Goal: Task Accomplishment & Management: Use online tool/utility

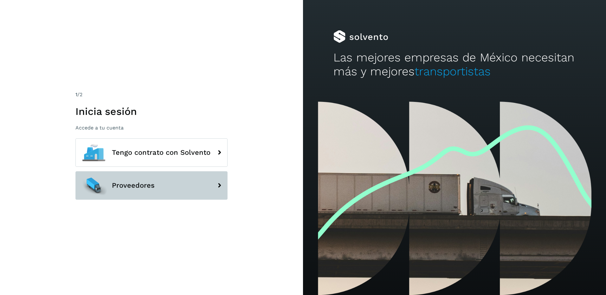
click at [153, 178] on button "Proveedores" at bounding box center [151, 185] width 152 height 29
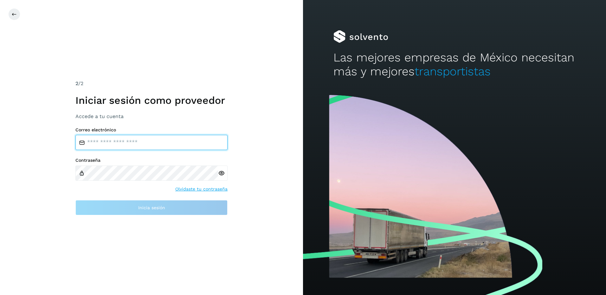
type input "**********"
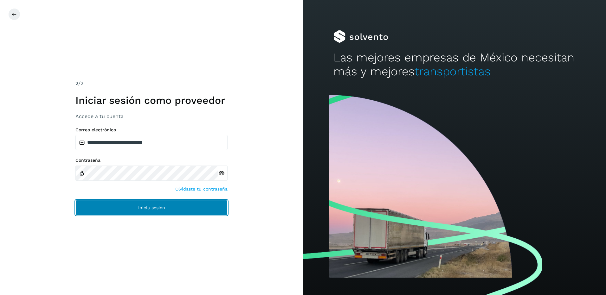
click at [171, 214] on button "Inicia sesión" at bounding box center [151, 207] width 152 height 15
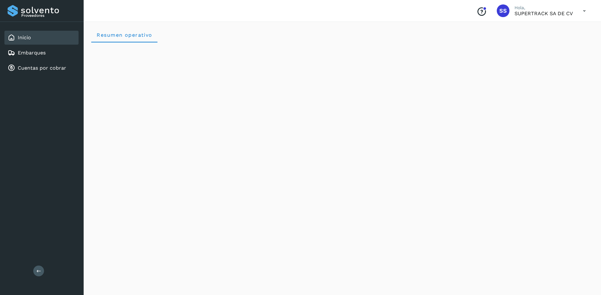
click at [47, 43] on div "Inicio" at bounding box center [41, 38] width 74 height 14
click at [44, 51] on link "Embarques" at bounding box center [32, 53] width 28 height 6
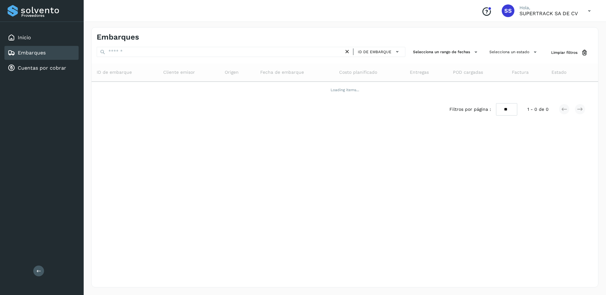
click at [51, 52] on div "Embarques" at bounding box center [41, 53] width 74 height 14
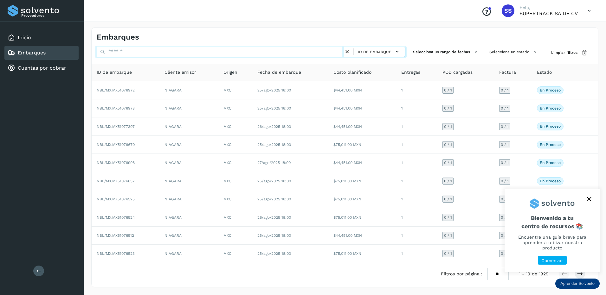
click at [136, 53] on input "text" at bounding box center [220, 52] width 247 height 10
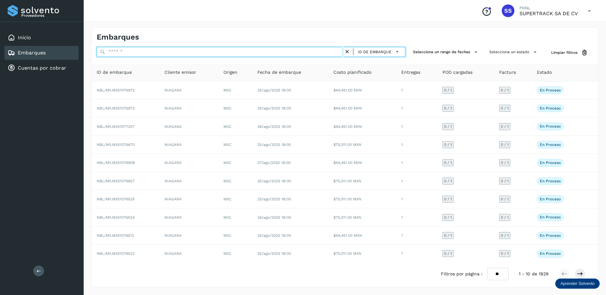
click at [119, 50] on input "text" at bounding box center [220, 52] width 247 height 10
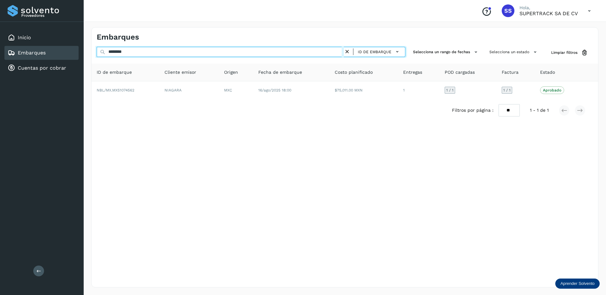
drag, startPoint x: 134, startPoint y: 50, endPoint x: 42, endPoint y: 49, distance: 92.5
click at [49, 50] on div "Proveedores Inicio Embarques Cuentas por cobrar Salir Conoce nuestros beneficio…" at bounding box center [303, 147] width 606 height 295
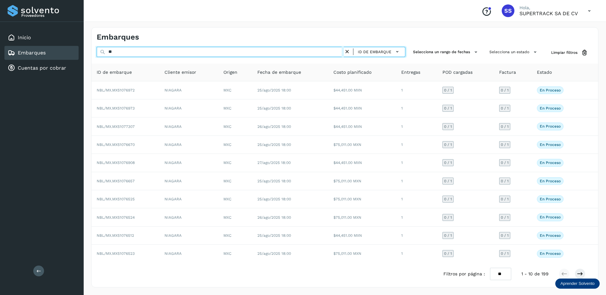
type input "*"
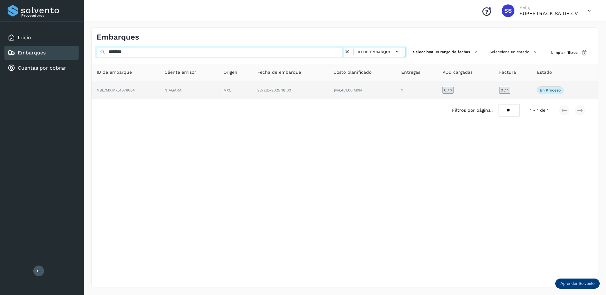
type input "********"
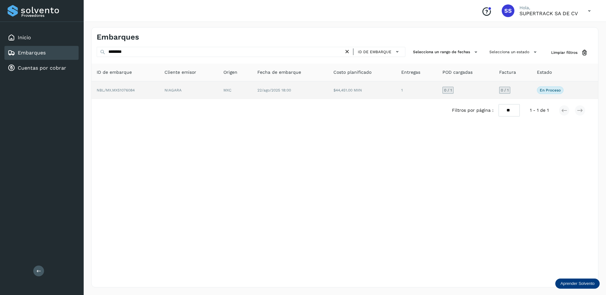
click at [218, 87] on td "NIAGARA" at bounding box center [235, 90] width 34 height 18
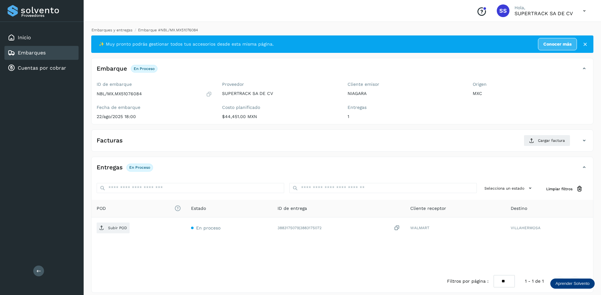
click at [105, 31] on link "Embarques y entregas" at bounding box center [112, 30] width 41 height 4
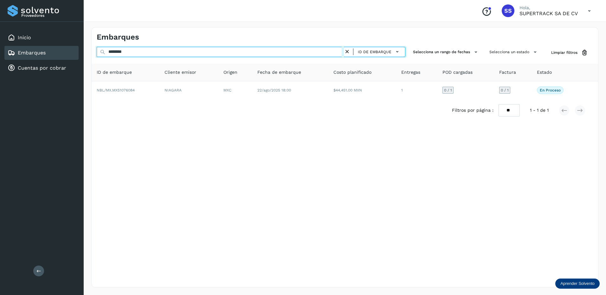
drag, startPoint x: 122, startPoint y: 51, endPoint x: 75, endPoint y: 51, distance: 46.9
click at [75, 51] on div "Proveedores Inicio Embarques Cuentas por cobrar Salir Conoce nuestros beneficio…" at bounding box center [303, 147] width 606 height 295
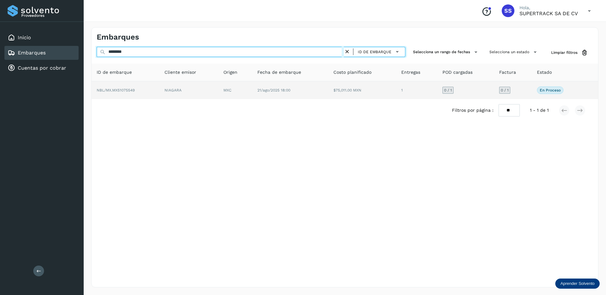
type input "********"
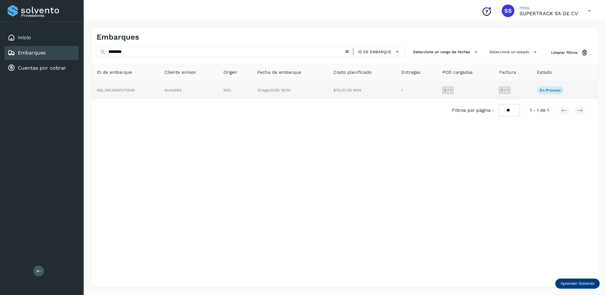
click at [218, 94] on td "NIAGARA" at bounding box center [235, 90] width 34 height 18
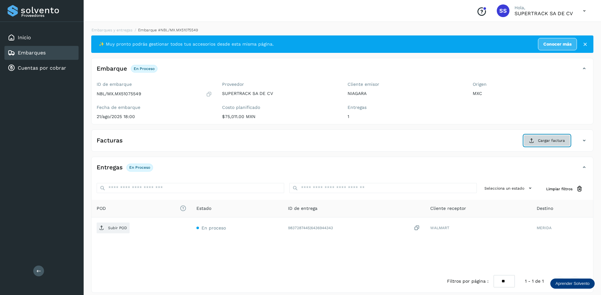
click at [541, 138] on span "Cargar factura" at bounding box center [551, 141] width 27 height 6
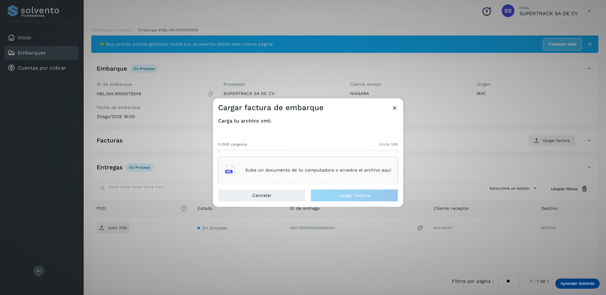
click at [294, 173] on p "Sube un documento de tu computadora o arrastra el archivo aquí" at bounding box center [318, 170] width 146 height 5
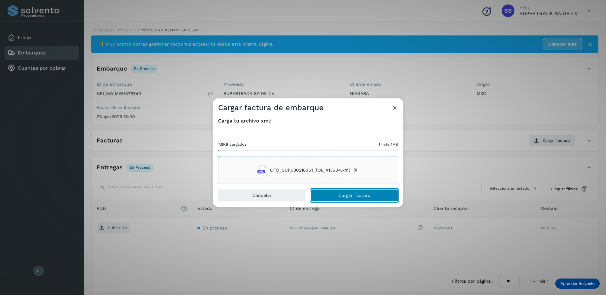
click at [348, 198] on span "Cargar factura" at bounding box center [354, 196] width 32 height 4
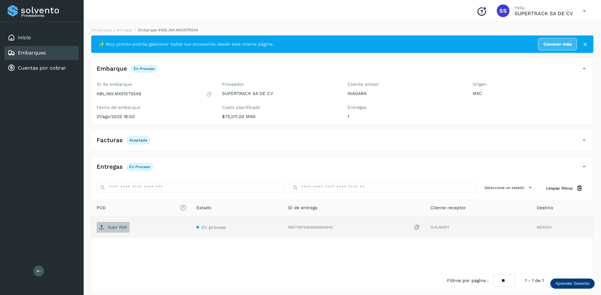
click at [123, 229] on p "Subir POD" at bounding box center [117, 227] width 19 height 4
click at [109, 29] on link "Embarques y entregas" at bounding box center [112, 30] width 41 height 4
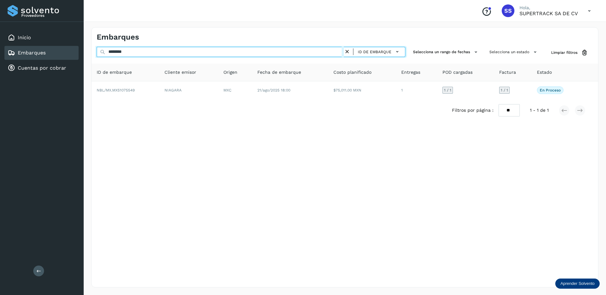
drag, startPoint x: 150, startPoint y: 54, endPoint x: 87, endPoint y: 39, distance: 65.3
click at [87, 39] on div "Embarques ******** ID de embarque Selecciona un rango de fechas Selecciona un e…" at bounding box center [345, 158] width 522 height 276
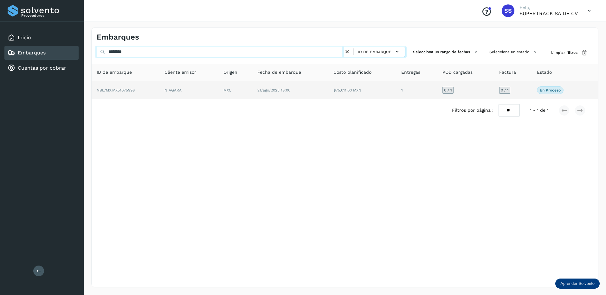
type input "********"
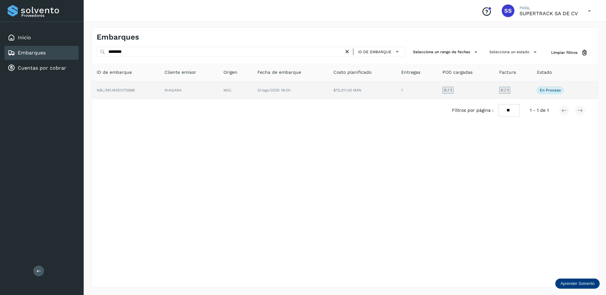
click at [159, 90] on td "NBL/MX.MX51075998" at bounding box center [188, 90] width 59 height 18
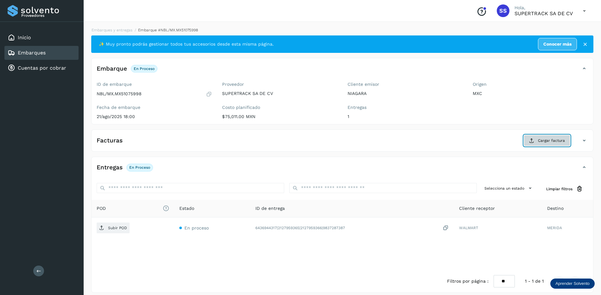
click at [554, 141] on span "Cargar factura" at bounding box center [551, 141] width 27 height 6
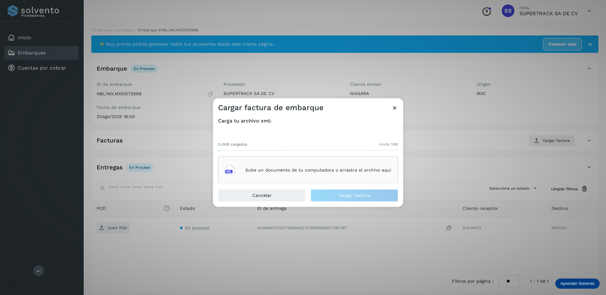
click at [284, 168] on p "Sube un documento de tu computadora o arrastra el archivo aquí" at bounding box center [318, 170] width 146 height 5
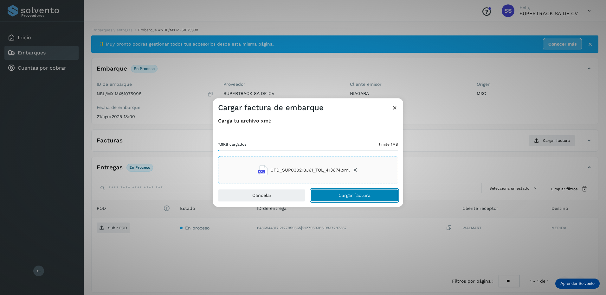
click at [347, 201] on button "Cargar factura" at bounding box center [353, 195] width 87 height 13
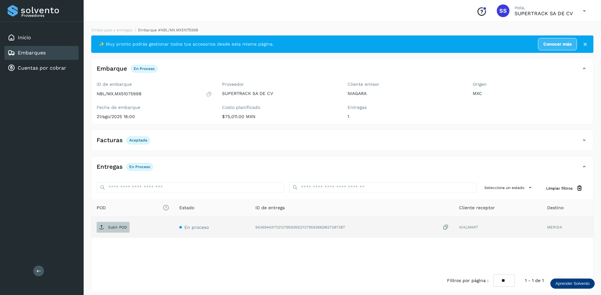
click at [117, 225] on p "Subir POD" at bounding box center [117, 227] width 19 height 4
click at [111, 31] on link "Embarques y entregas" at bounding box center [112, 30] width 41 height 4
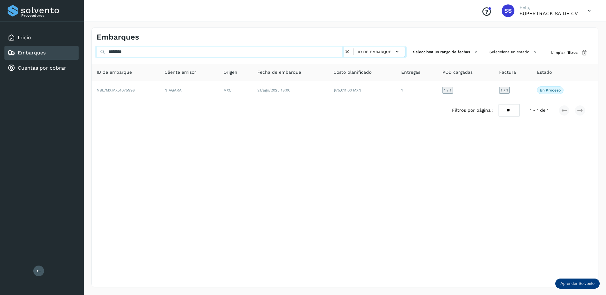
drag, startPoint x: 137, startPoint y: 52, endPoint x: 99, endPoint y: 47, distance: 38.8
click at [99, 47] on input "********" at bounding box center [220, 52] width 247 height 10
drag, startPoint x: 138, startPoint y: 50, endPoint x: 105, endPoint y: 51, distance: 33.6
click at [105, 51] on div "******** ID de embarque" at bounding box center [251, 53] width 309 height 12
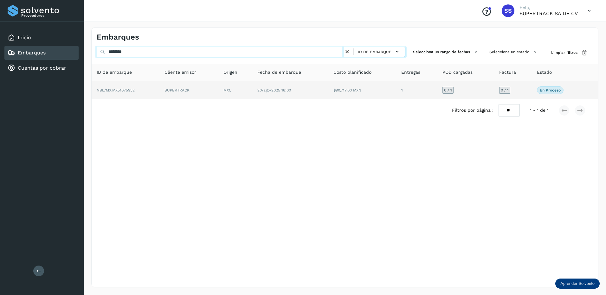
type input "********"
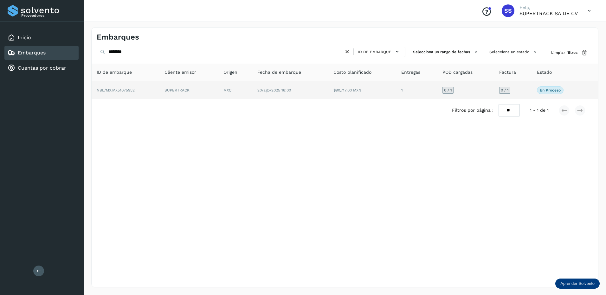
click at [218, 93] on td "SUPERTRACK" at bounding box center [235, 90] width 34 height 18
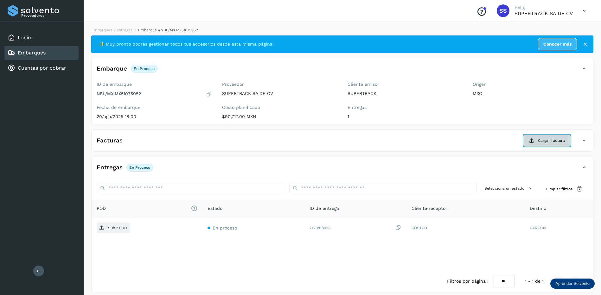
click at [548, 141] on span "Cargar factura" at bounding box center [551, 141] width 27 height 6
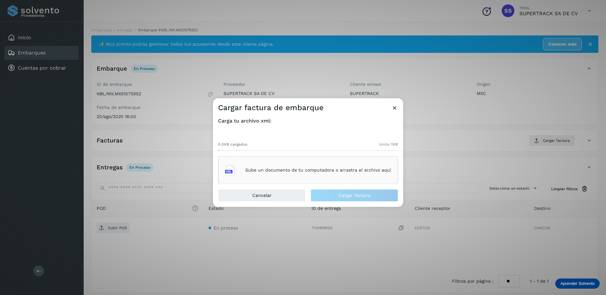
click at [326, 173] on div "Sube un documento de tu computadora o arrastra el archivo aquí" at bounding box center [308, 170] width 166 height 17
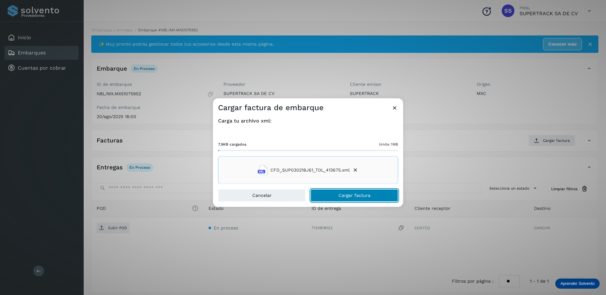
click at [341, 200] on button "Cargar factura" at bounding box center [353, 195] width 87 height 13
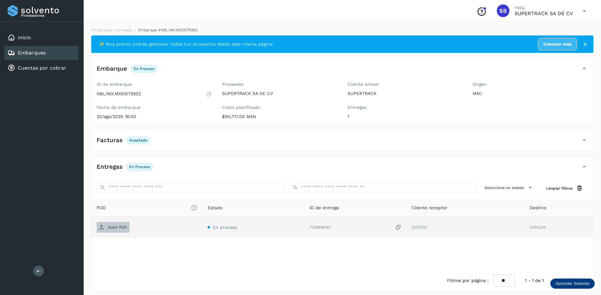
click at [114, 227] on p "Subir POD" at bounding box center [117, 227] width 19 height 4
click at [123, 31] on link "Embarques y entregas" at bounding box center [112, 30] width 41 height 4
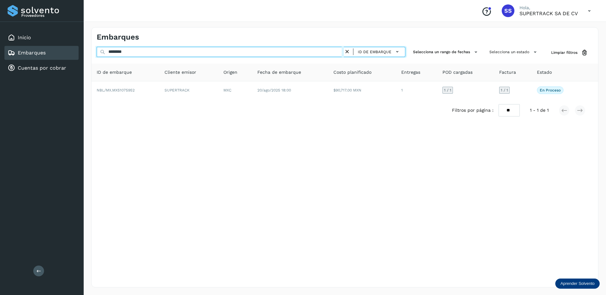
drag, startPoint x: 134, startPoint y: 53, endPoint x: 62, endPoint y: 45, distance: 71.7
click at [62, 45] on div "Proveedores Inicio Embarques Cuentas por cobrar Salir Conoce nuestros beneficio…" at bounding box center [303, 147] width 606 height 295
drag, startPoint x: 92, startPoint y: 52, endPoint x: 137, endPoint y: 58, distance: 46.0
click at [88, 52] on div "Embarques ******** ID de embarque Selecciona un rango de fechas Selecciona un e…" at bounding box center [345, 158] width 522 height 276
drag, startPoint x: 111, startPoint y: 52, endPoint x: 103, endPoint y: 52, distance: 8.6
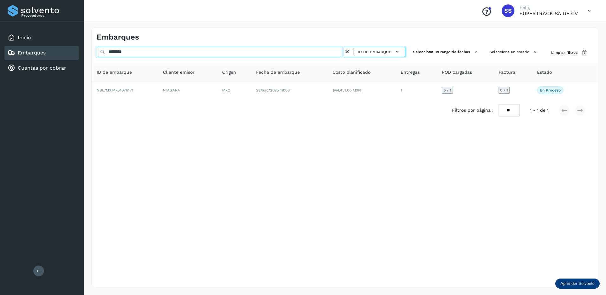
click at [103, 52] on div "******** ID de embarque" at bounding box center [251, 53] width 309 height 12
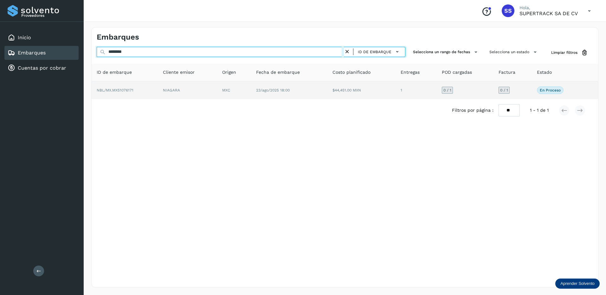
type input "********"
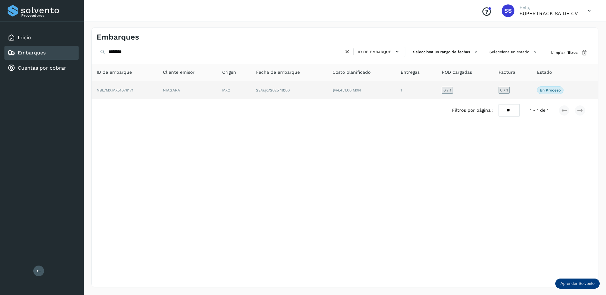
click at [158, 87] on td "NBL/MX.MX51076171" at bounding box center [187, 90] width 59 height 18
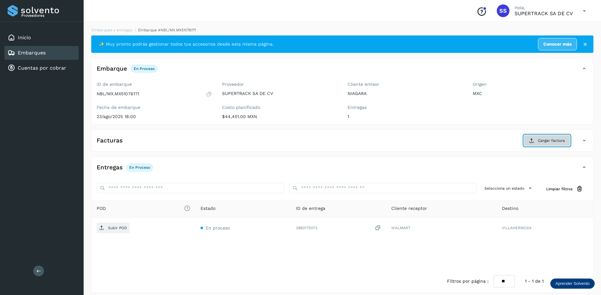
click at [535, 141] on button "Cargar factura" at bounding box center [547, 140] width 47 height 11
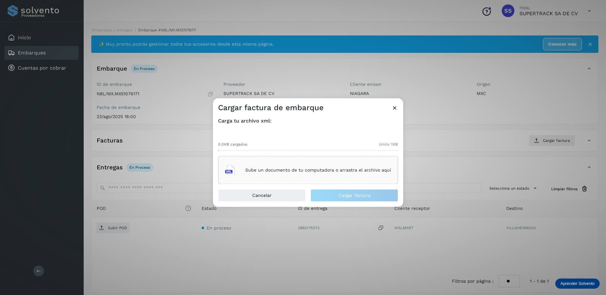
click at [303, 167] on div "Sube un documento de tu computadora o arrastra el archivo aquí" at bounding box center [308, 170] width 166 height 17
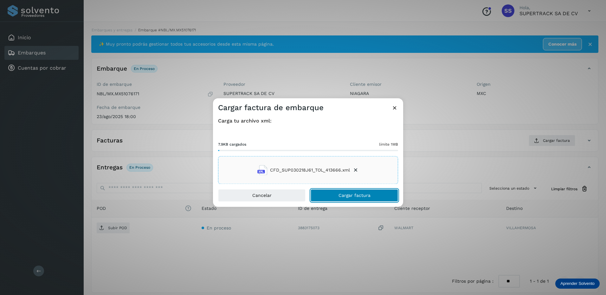
click at [359, 194] on span "Cargar factura" at bounding box center [354, 196] width 32 height 4
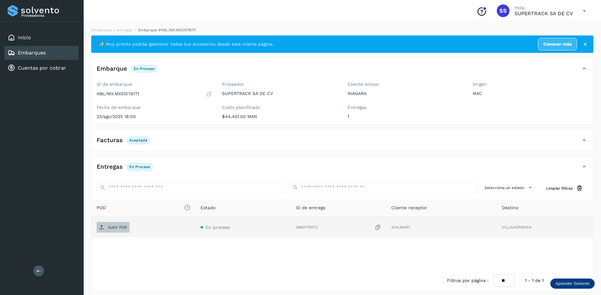
click at [118, 226] on p "Subir POD" at bounding box center [117, 227] width 19 height 4
click at [119, 30] on link "Embarques y entregas" at bounding box center [112, 30] width 41 height 4
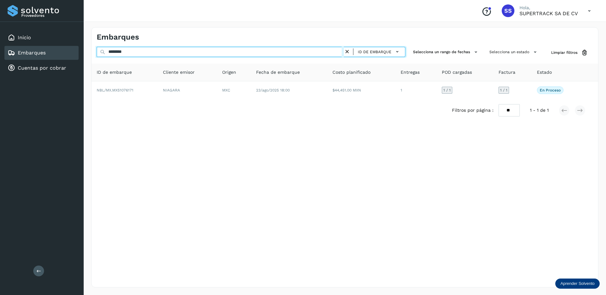
drag, startPoint x: 139, startPoint y: 56, endPoint x: 95, endPoint y: 46, distance: 45.4
click at [96, 46] on div "Embarques ******** ID de embarque Selecciona un rango de fechas Selecciona un e…" at bounding box center [344, 157] width 507 height 260
drag, startPoint x: 141, startPoint y: 50, endPoint x: 95, endPoint y: 50, distance: 46.2
click at [95, 50] on div "******** ID de embarque Selecciona un rango de fechas Selecciona un estado Limp…" at bounding box center [345, 53] width 506 height 12
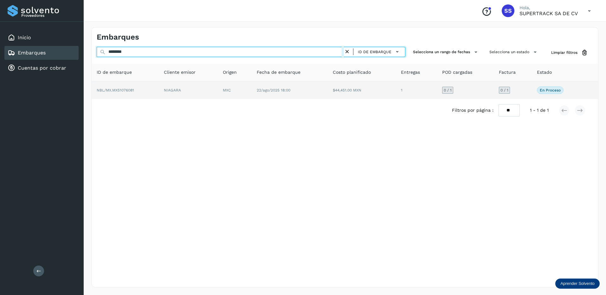
type input "********"
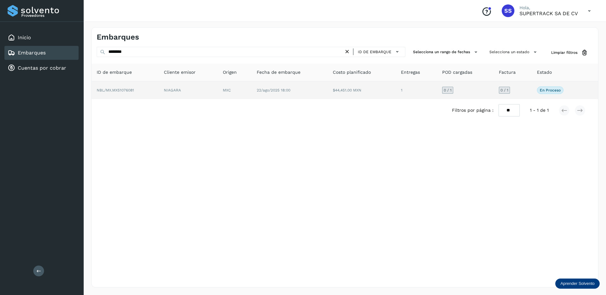
click at [218, 92] on td "NIAGARA" at bounding box center [235, 90] width 34 height 18
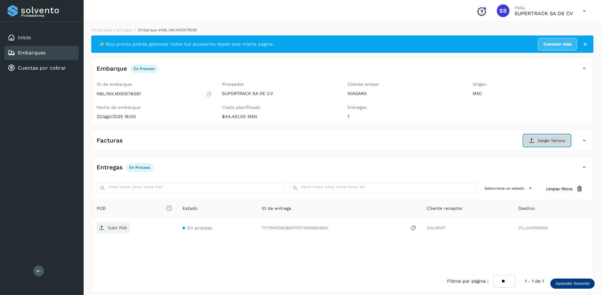
click at [565, 141] on button "Cargar factura" at bounding box center [547, 140] width 47 height 11
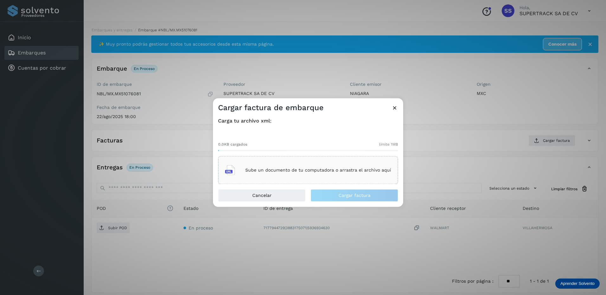
click at [300, 167] on div "Sube un documento de tu computadora o arrastra el archivo aquí" at bounding box center [308, 170] width 166 height 17
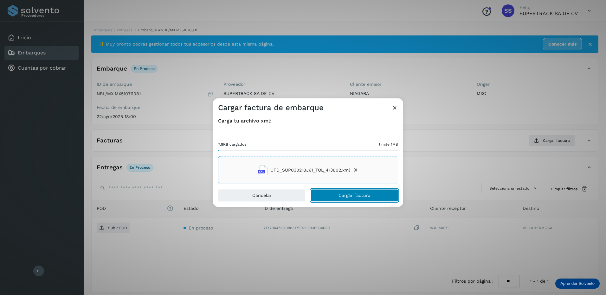
click at [351, 197] on span "Cargar factura" at bounding box center [354, 196] width 32 height 4
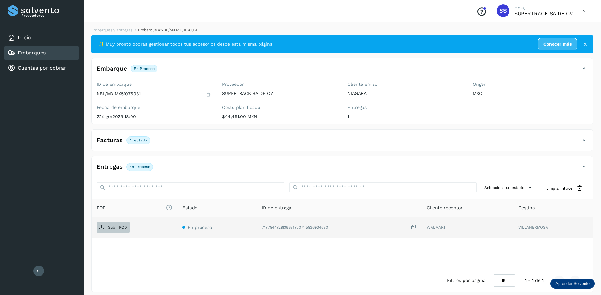
click at [118, 224] on span "Subir POD" at bounding box center [113, 227] width 33 height 10
click at [145, 46] on span "✨ Muy pronto podrás gestionar todos tus accesorios desde esta misma página." at bounding box center [186, 44] width 175 height 7
click at [132, 28] on li "Embarques y entregas" at bounding box center [164, 30] width 65 height 6
drag, startPoint x: 121, startPoint y: 28, endPoint x: 226, endPoint y: 72, distance: 114.1
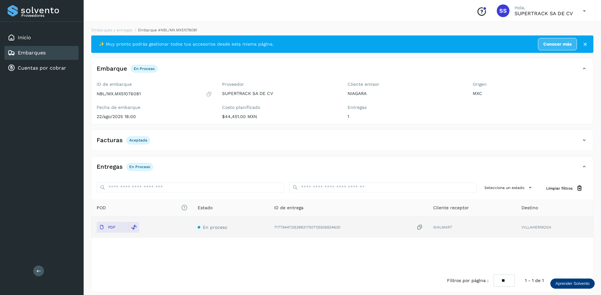
click at [229, 73] on div "Embarque En proceso Verifica el estado de la factura o entregas asociadas a est…" at bounding box center [342, 71] width 501 height 16
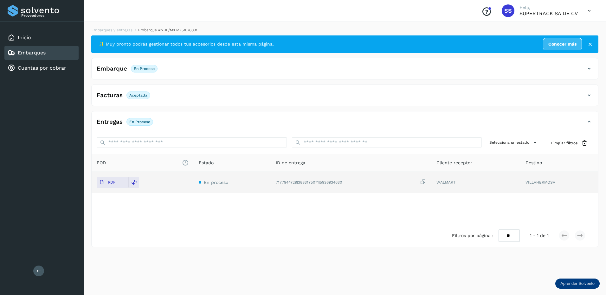
click at [291, 85] on div "Facturas Aceptada Facturas Estado XML Aceptada" at bounding box center [344, 96] width 507 height 22
click at [261, 72] on div "Embarque En proceso Verifica el estado de la factura o entregas asociadas a est…" at bounding box center [339, 68] width 494 height 11
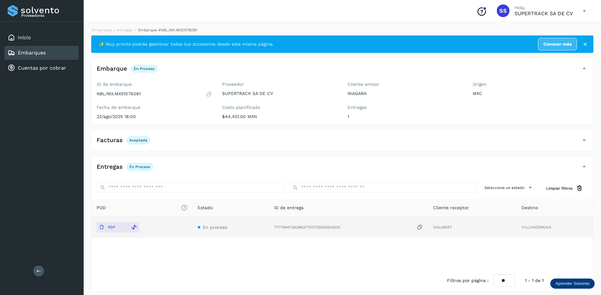
click at [165, 140] on div "Facturas Aceptada" at bounding box center [336, 140] width 489 height 11
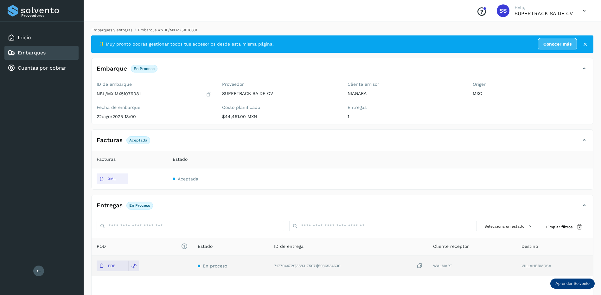
click at [117, 28] on link "Embarques y entregas" at bounding box center [112, 30] width 41 height 4
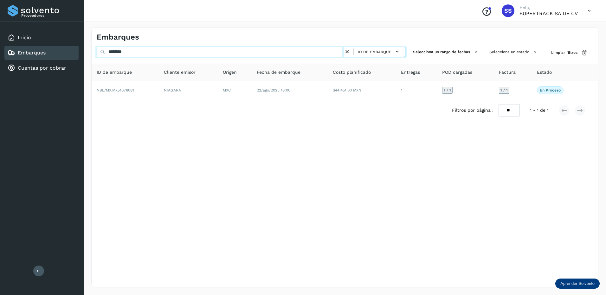
drag, startPoint x: 128, startPoint y: 53, endPoint x: 21, endPoint y: 52, distance: 107.1
click at [20, 52] on div "Proveedores Inicio Embarques Cuentas por cobrar Salir Conoce nuestros beneficio…" at bounding box center [303, 147] width 606 height 295
drag, startPoint x: 136, startPoint y: 51, endPoint x: 93, endPoint y: 49, distance: 43.4
click at [92, 49] on div "******** ID de embarque Selecciona un rango de fechas Selecciona un estado Limp…" at bounding box center [345, 53] width 506 height 12
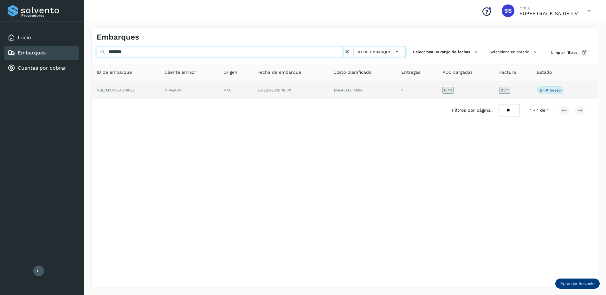
type input "********"
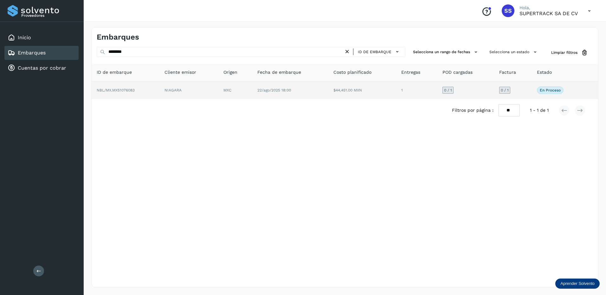
click at [159, 92] on td "NBL/MX.MX51076083" at bounding box center [188, 90] width 59 height 18
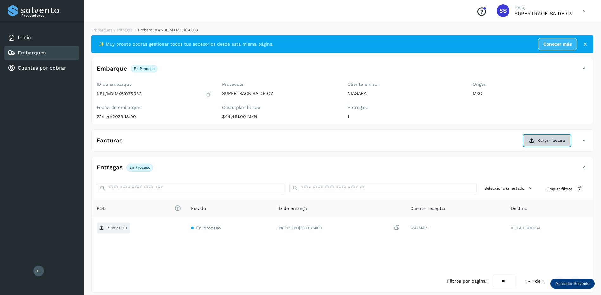
click at [549, 140] on span "Cargar factura" at bounding box center [551, 141] width 27 height 6
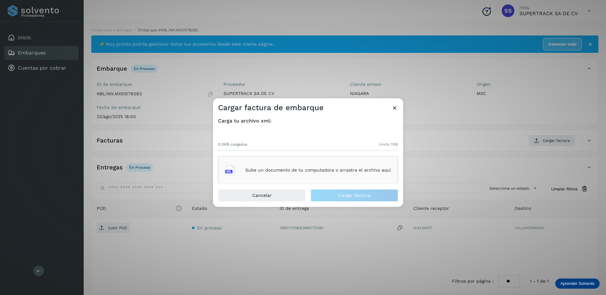
click at [321, 169] on p "Sube un documento de tu computadora o arrastra el archivo aquí" at bounding box center [318, 170] width 146 height 5
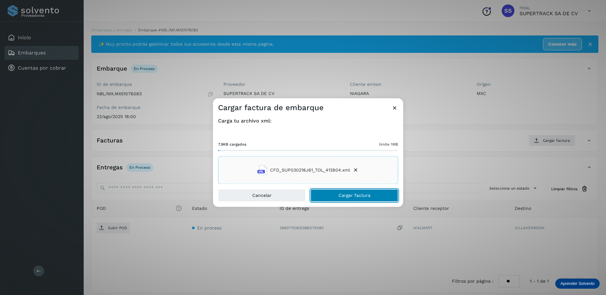
click at [339, 191] on button "Cargar factura" at bounding box center [353, 195] width 87 height 13
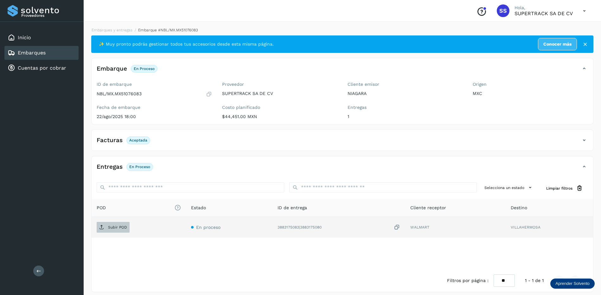
click at [121, 226] on p "Subir POD" at bounding box center [117, 227] width 19 height 4
click at [121, 31] on link "Embarques y entregas" at bounding box center [112, 30] width 41 height 4
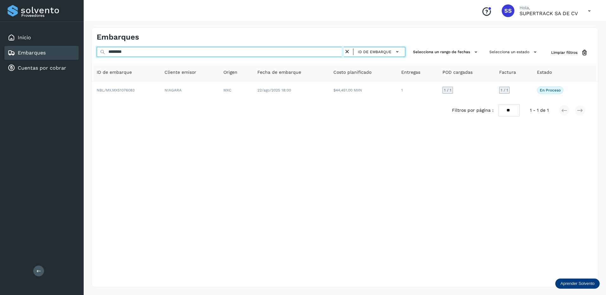
drag, startPoint x: 77, startPoint y: 52, endPoint x: 67, endPoint y: 53, distance: 10.2
click at [67, 53] on div "Proveedores Inicio Embarques Cuentas por cobrar Salir Conoce nuestros beneficio…" at bounding box center [303, 147] width 606 height 295
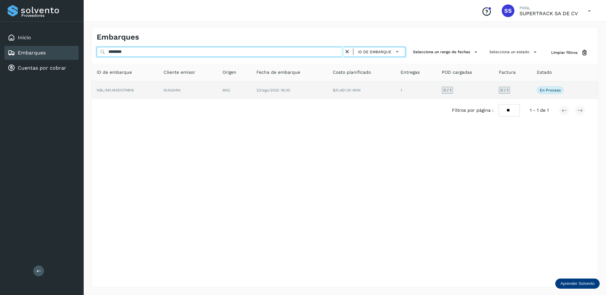
type input "********"
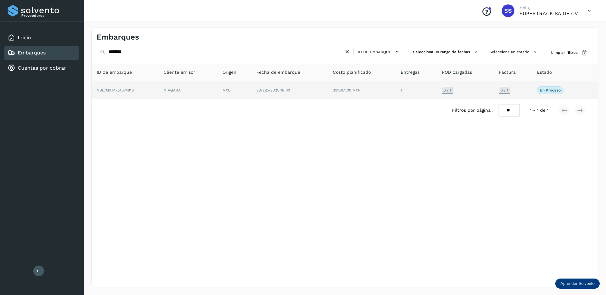
click at [251, 85] on td "MXC" at bounding box center [289, 90] width 76 height 18
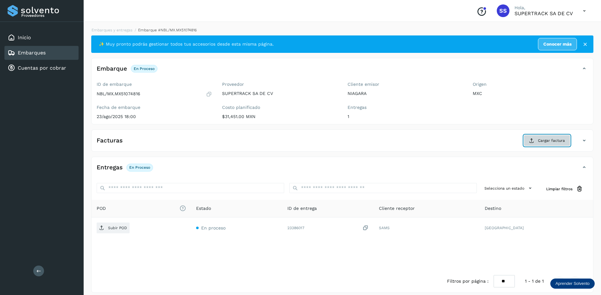
click at [538, 140] on span "Cargar factura" at bounding box center [551, 141] width 27 height 6
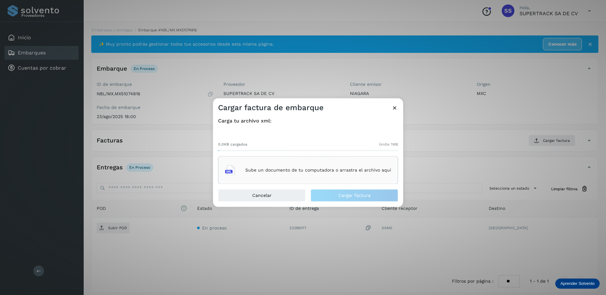
click at [316, 170] on p "Sube un documento de tu computadora o arrastra el archivo aquí" at bounding box center [318, 170] width 146 height 5
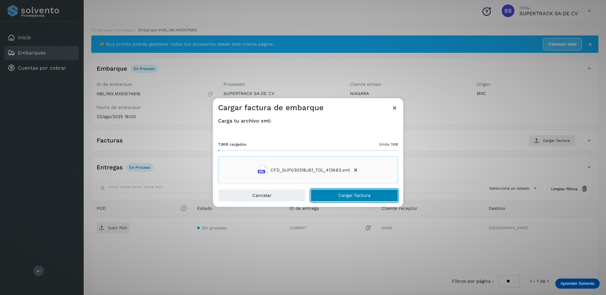
click at [342, 196] on span "Cargar factura" at bounding box center [354, 196] width 32 height 4
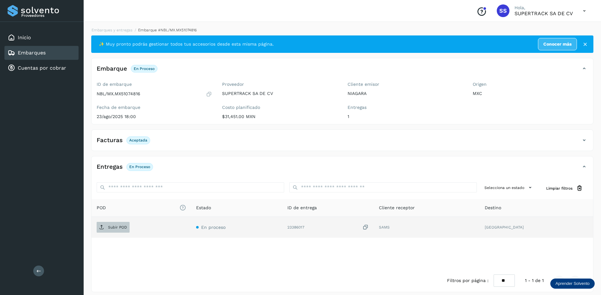
click at [114, 226] on p "Subir POD" at bounding box center [117, 227] width 19 height 4
click at [114, 26] on div "Embarques y entregas Embarque #NBL/MX.MX51074816 ✨ Muy pronto podrás gestionar …" at bounding box center [342, 160] width 517 height 280
click at [116, 29] on link "Embarques y entregas" at bounding box center [112, 30] width 41 height 4
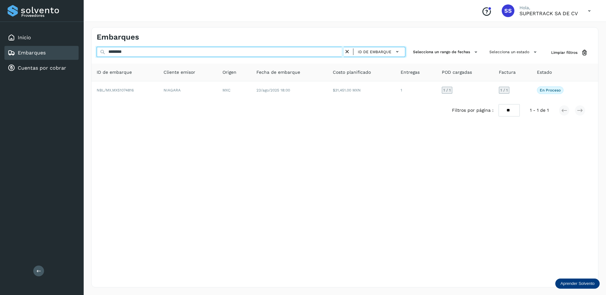
drag, startPoint x: 135, startPoint y: 52, endPoint x: 83, endPoint y: 51, distance: 51.3
click at [83, 51] on div "Proveedores Inicio Embarques Cuentas por cobrar Salir Conoce nuestros beneficio…" at bounding box center [303, 147] width 606 height 295
drag, startPoint x: 142, startPoint y: 53, endPoint x: 98, endPoint y: 51, distance: 44.0
click at [98, 51] on input "********" at bounding box center [220, 52] width 247 height 10
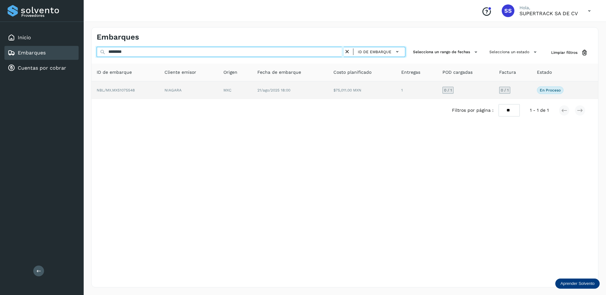
type input "********"
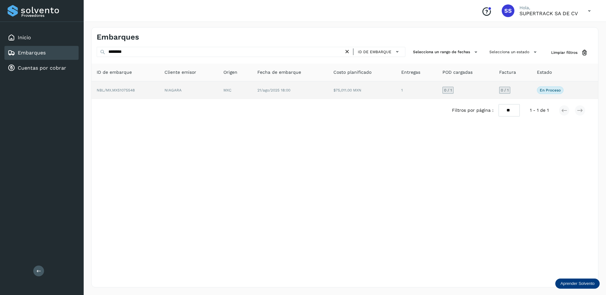
click at [290, 88] on span "21/ago/2025 18:00" at bounding box center [273, 90] width 33 height 4
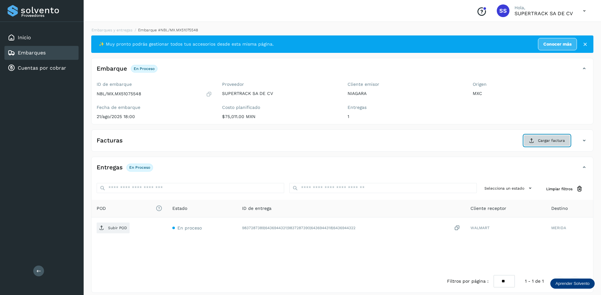
click at [559, 143] on span "Cargar factura" at bounding box center [551, 141] width 27 height 6
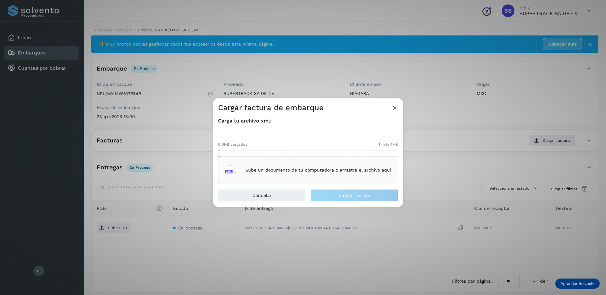
click at [316, 163] on div "Sube un documento de tu computadora o arrastra el archivo aquí" at bounding box center [308, 170] width 166 height 17
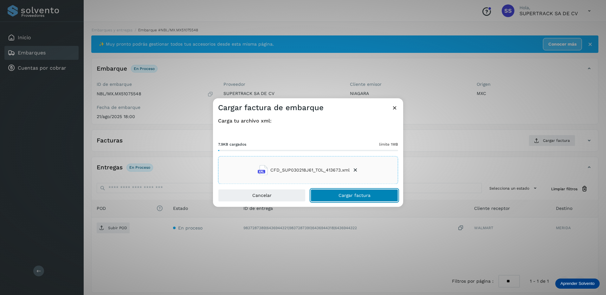
drag, startPoint x: 341, startPoint y: 194, endPoint x: 343, endPoint y: 198, distance: 4.7
click at [341, 194] on span "Cargar factura" at bounding box center [354, 196] width 32 height 4
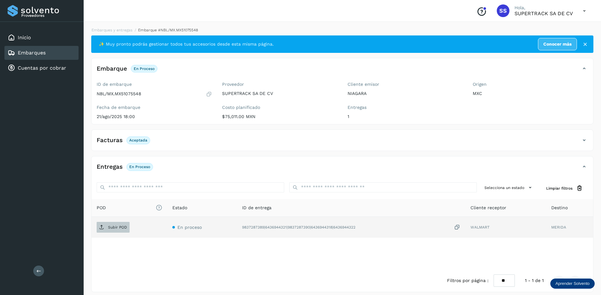
click at [121, 231] on span "Subir POD" at bounding box center [113, 227] width 33 height 10
click at [126, 29] on link "Embarques y entregas" at bounding box center [112, 30] width 41 height 4
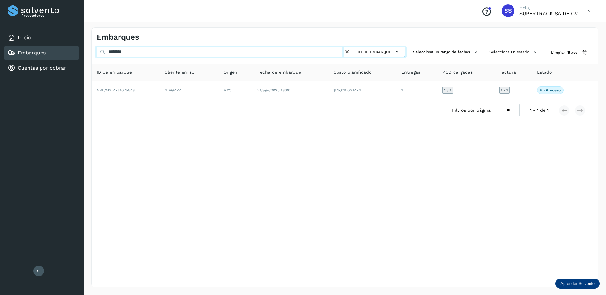
drag, startPoint x: 96, startPoint y: 51, endPoint x: 49, endPoint y: 45, distance: 47.2
click at [49, 45] on div "Proveedores Inicio Embarques Cuentas por cobrar Salir Conoce nuestros beneficio…" at bounding box center [303, 147] width 606 height 295
drag, startPoint x: 138, startPoint y: 52, endPoint x: 96, endPoint y: 54, distance: 41.6
click at [96, 54] on div "******** ID de embarque Selecciona un rango de fechas Selecciona un estado Limp…" at bounding box center [345, 53] width 506 height 12
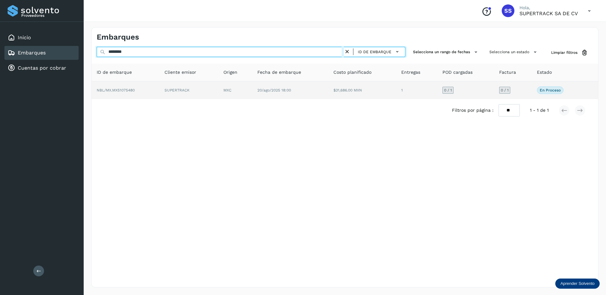
type input "********"
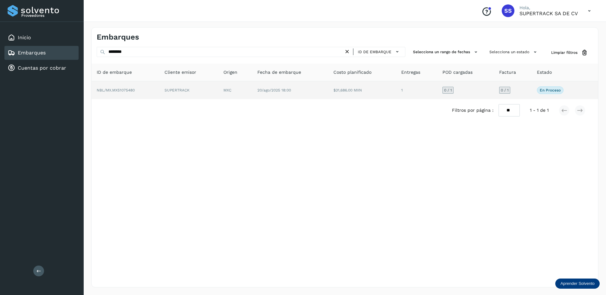
click at [218, 93] on td "SUPERTRACK" at bounding box center [235, 90] width 34 height 18
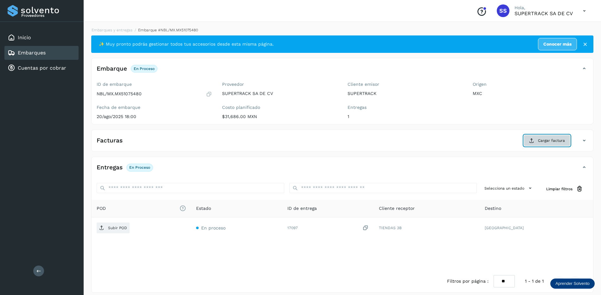
click at [550, 142] on span "Cargar factura" at bounding box center [551, 141] width 27 height 6
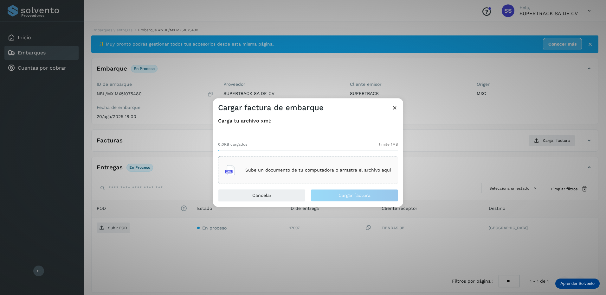
click at [309, 169] on p "Sube un documento de tu computadora o arrastra el archivo aquí" at bounding box center [318, 170] width 146 height 5
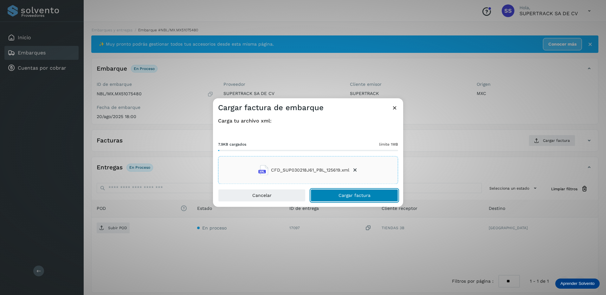
click at [352, 198] on button "Cargar factura" at bounding box center [353, 195] width 87 height 13
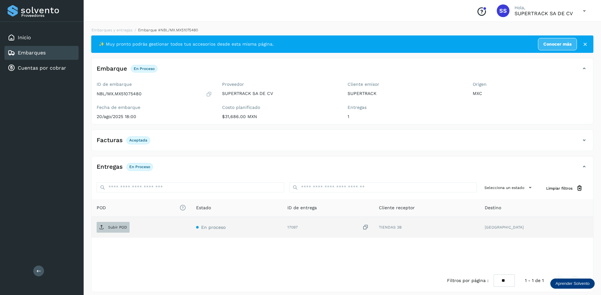
click at [106, 226] on span "Subir POD" at bounding box center [113, 227] width 33 height 10
click at [123, 29] on link "Embarques y entregas" at bounding box center [112, 30] width 41 height 4
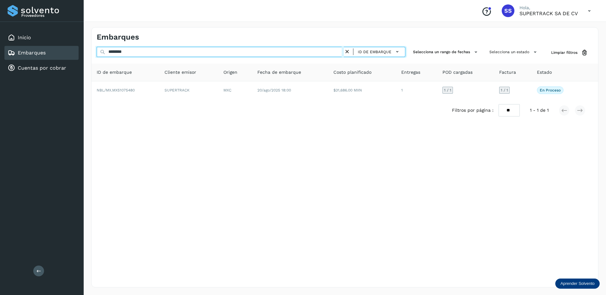
drag, startPoint x: 160, startPoint y: 51, endPoint x: 87, endPoint y: 40, distance: 74.4
click at [87, 40] on div "Embarques ******** ID de embarque Selecciona un rango de fechas Selecciona un e…" at bounding box center [345, 158] width 522 height 276
drag, startPoint x: 141, startPoint y: 51, endPoint x: 101, endPoint y: 49, distance: 40.3
click at [101, 49] on div "******** ID de embarque" at bounding box center [251, 53] width 309 height 12
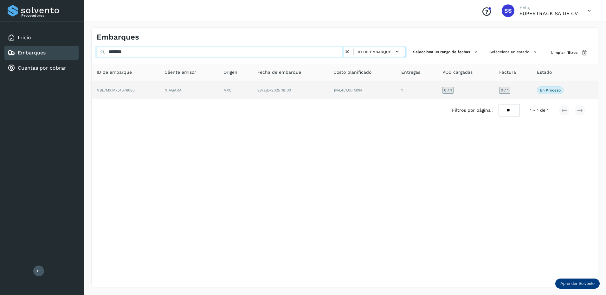
type input "********"
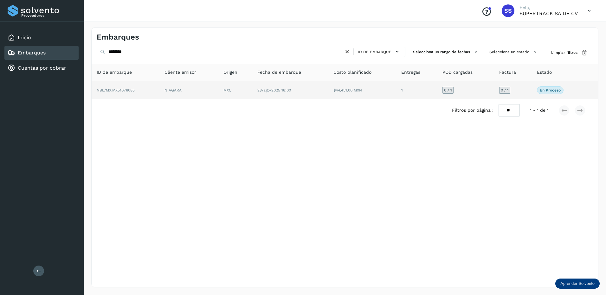
click at [218, 92] on td "NIAGARA" at bounding box center [235, 90] width 34 height 18
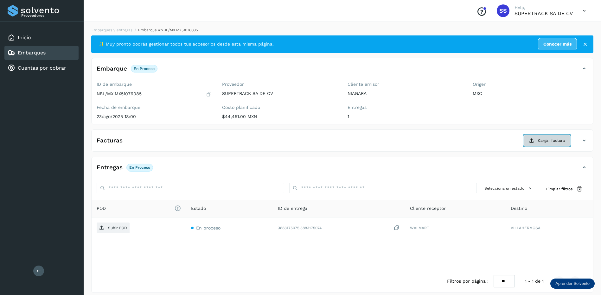
click at [540, 141] on span "Cargar factura" at bounding box center [551, 141] width 27 height 6
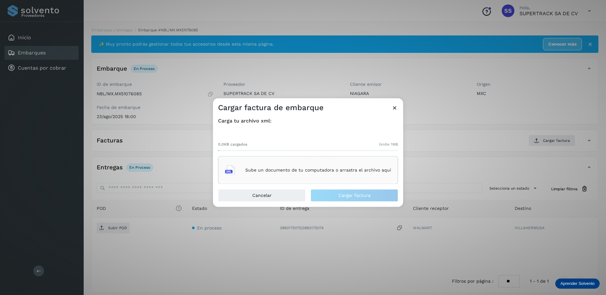
click at [316, 167] on div "Sube un documento de tu computadora o arrastra el archivo aquí" at bounding box center [308, 170] width 166 height 17
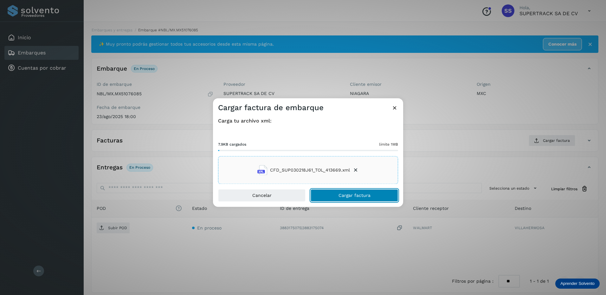
click at [367, 195] on span "Cargar factura" at bounding box center [354, 196] width 32 height 4
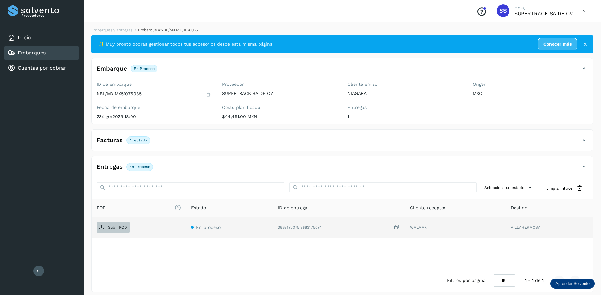
click at [119, 228] on p "Subir POD" at bounding box center [117, 227] width 19 height 4
click at [121, 28] on link "Embarques y entregas" at bounding box center [112, 30] width 41 height 4
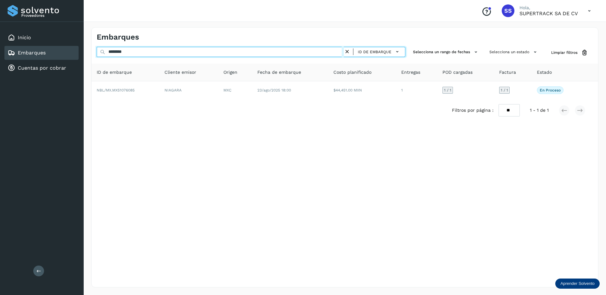
drag, startPoint x: 144, startPoint y: 49, endPoint x: 76, endPoint y: 49, distance: 67.8
click at [76, 49] on div "Proveedores Inicio Embarques Cuentas por cobrar Salir Conoce nuestros beneficio…" at bounding box center [303, 147] width 606 height 295
drag, startPoint x: 134, startPoint y: 53, endPoint x: 101, endPoint y: 53, distance: 33.6
click at [101, 53] on div "******** ID de embarque" at bounding box center [251, 53] width 309 height 12
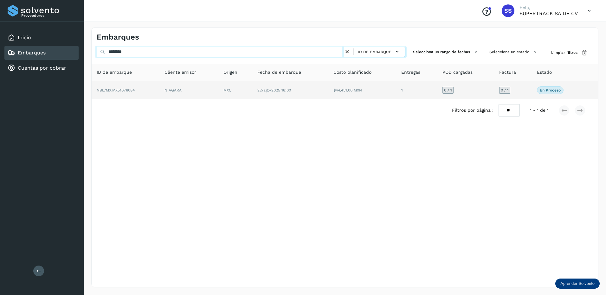
type input "********"
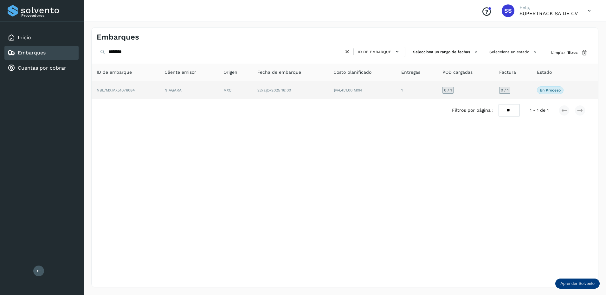
click at [159, 91] on td "NBL/MX.MX51076084" at bounding box center [188, 90] width 59 height 18
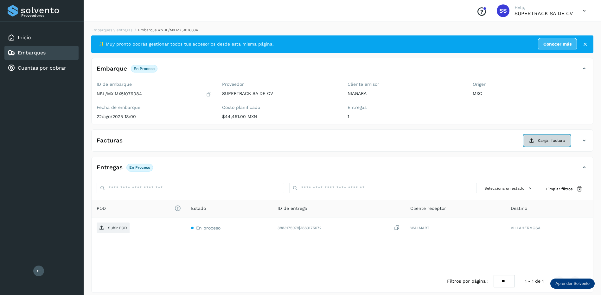
click at [534, 138] on icon at bounding box center [531, 140] width 5 height 5
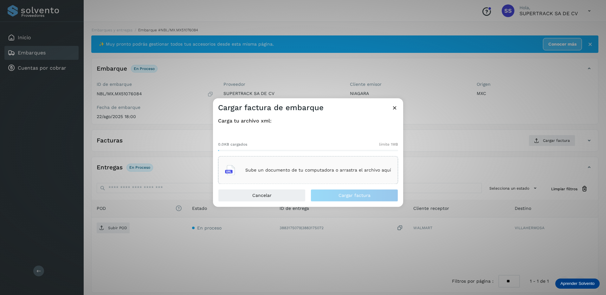
click at [267, 160] on div "Sube un documento de tu computadora o arrastra el archivo aquí" at bounding box center [308, 170] width 180 height 28
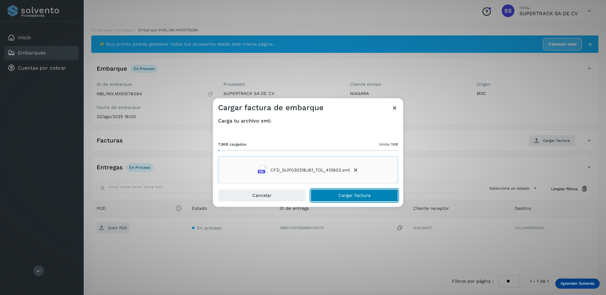
click at [356, 199] on button "Cargar factura" at bounding box center [353, 195] width 87 height 13
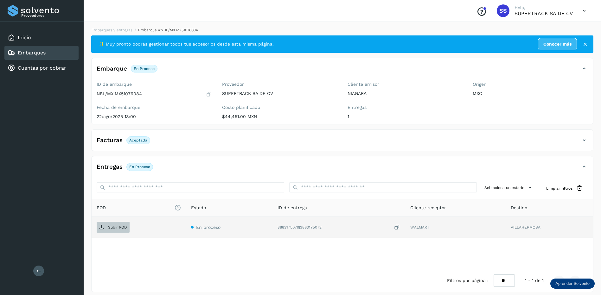
click at [121, 225] on span "Subir POD" at bounding box center [113, 227] width 33 height 10
